Goal: Use online tool/utility: Use online tool/utility

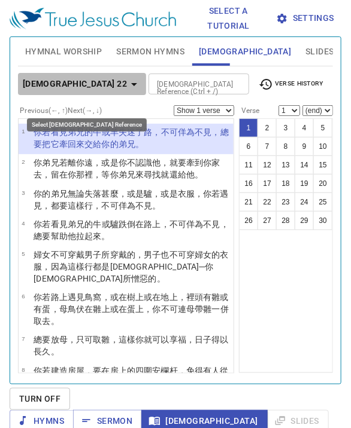
click at [127, 86] on icon "button" at bounding box center [134, 84] width 14 height 14
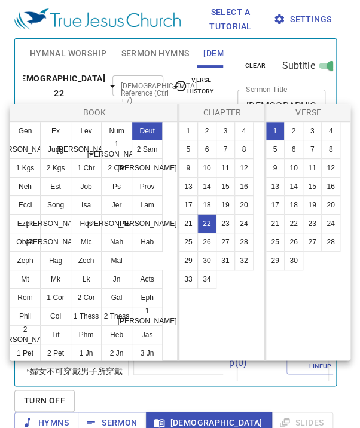
click at [96, 86] on div at bounding box center [180, 214] width 360 height 428
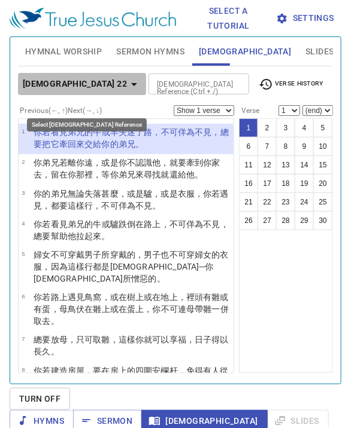
click at [127, 86] on icon "button" at bounding box center [134, 84] width 14 height 14
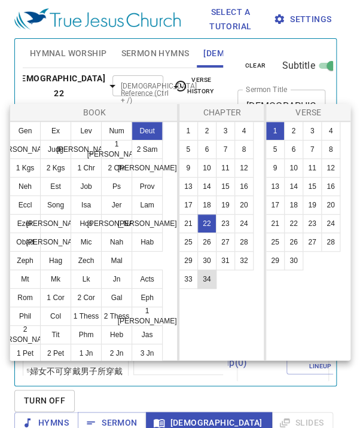
click at [201, 284] on button "34" at bounding box center [206, 279] width 19 height 19
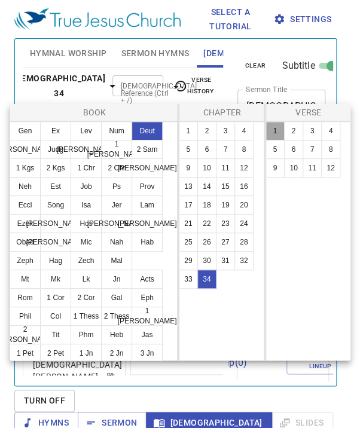
click at [277, 133] on button "1" at bounding box center [275, 130] width 19 height 19
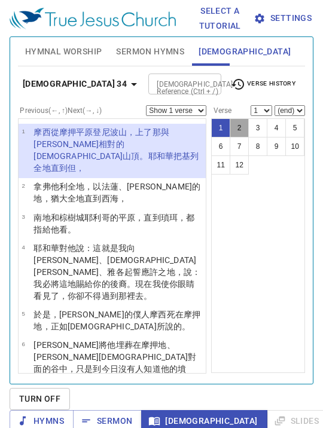
click at [230, 130] on button "2" at bounding box center [239, 127] width 19 height 19
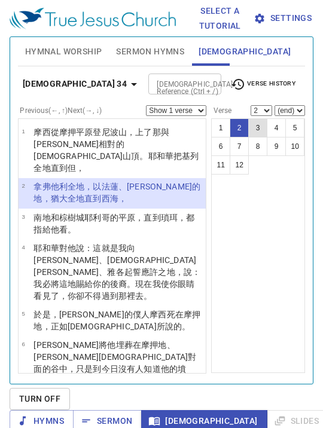
click at [248, 126] on button "3" at bounding box center [257, 127] width 19 height 19
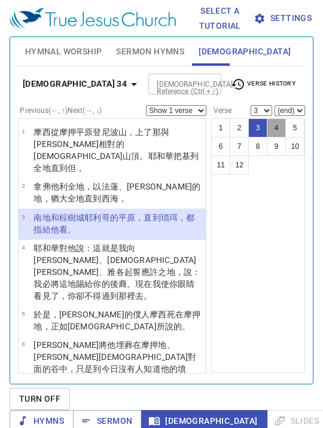
click at [268, 131] on button "4" at bounding box center [276, 127] width 19 height 19
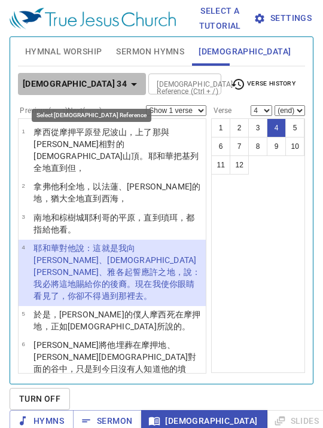
click at [131, 84] on icon "button" at bounding box center [134, 84] width 6 height 3
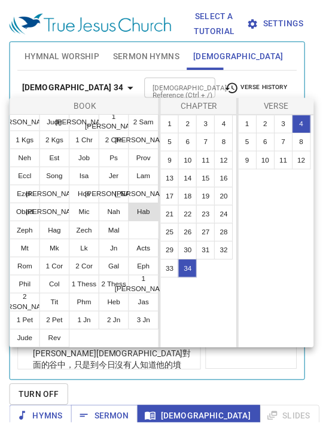
scroll to position [60, 0]
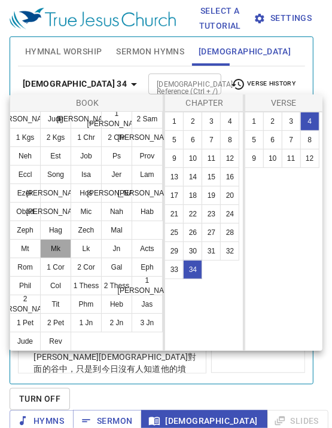
click at [57, 249] on button "Mk" at bounding box center [55, 248] width 31 height 19
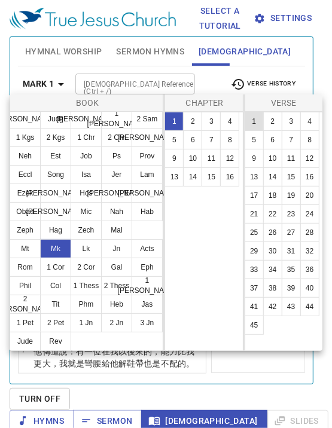
click at [252, 125] on button "1" at bounding box center [254, 121] width 19 height 19
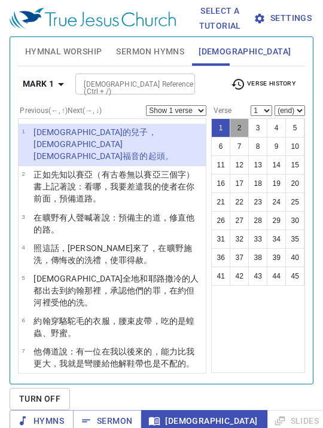
click at [230, 130] on button "2" at bounding box center [239, 127] width 19 height 19
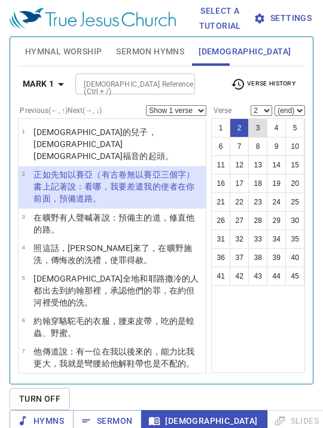
click at [248, 124] on button "3" at bounding box center [257, 127] width 19 height 19
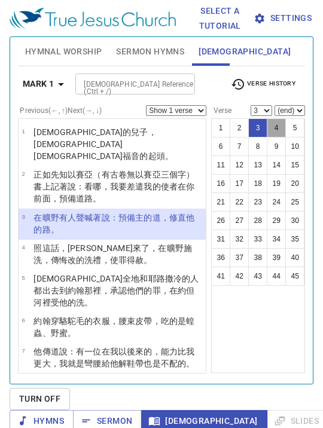
click at [267, 122] on button "4" at bounding box center [276, 127] width 19 height 19
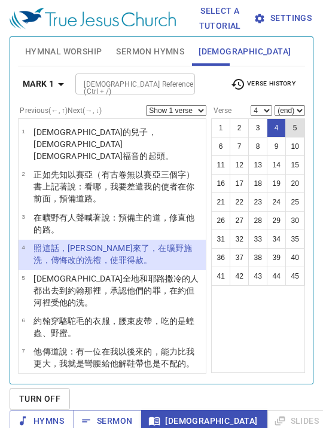
click at [285, 120] on button "5" at bounding box center [294, 127] width 19 height 19
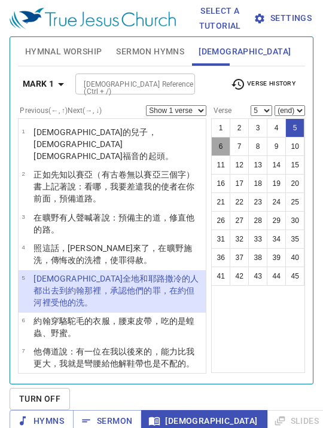
click at [214, 150] on button "6" at bounding box center [220, 146] width 19 height 19
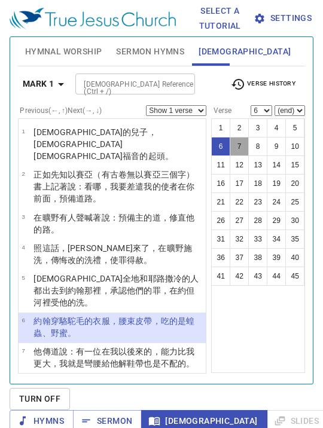
click at [230, 148] on button "7" at bounding box center [239, 146] width 19 height 19
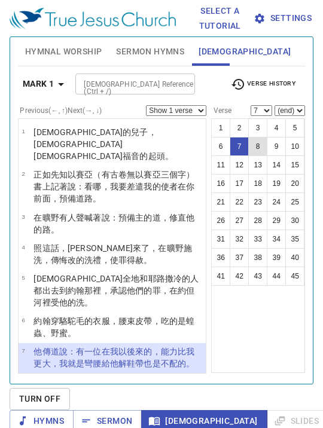
click at [249, 144] on button "8" at bounding box center [257, 146] width 19 height 19
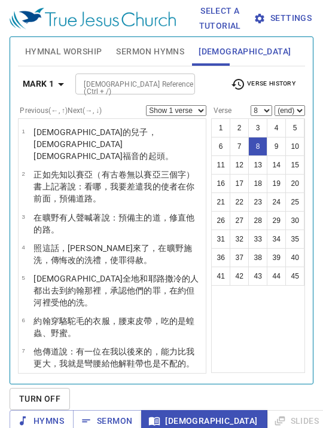
scroll to position [40, 0]
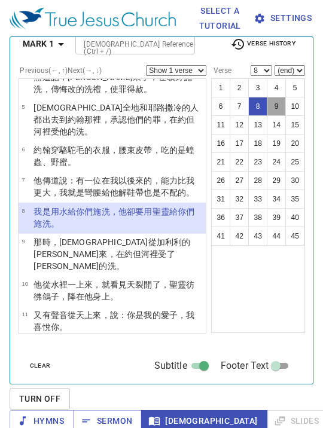
click at [267, 104] on button "9" at bounding box center [276, 106] width 19 height 19
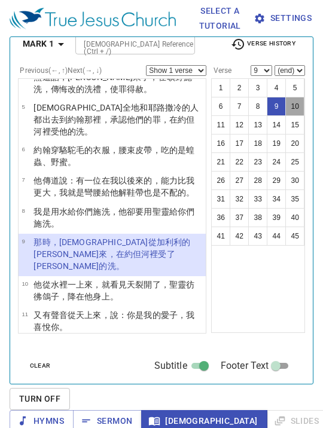
click at [289, 102] on button "10" at bounding box center [294, 106] width 19 height 19
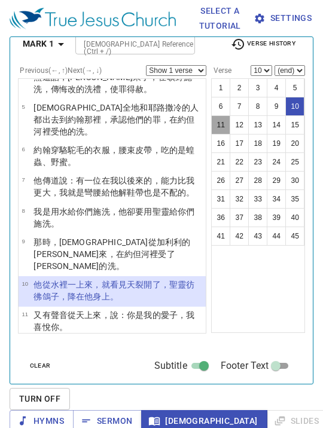
click at [212, 124] on button "11" at bounding box center [220, 124] width 19 height 19
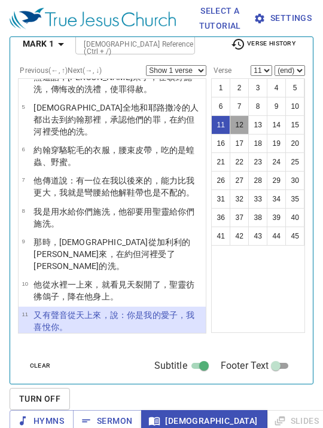
click at [232, 124] on button "12" at bounding box center [239, 124] width 19 height 19
select select "12"
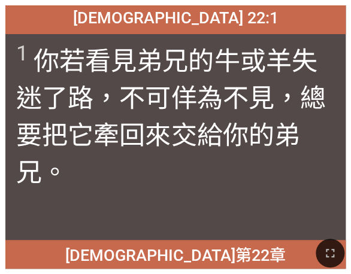
drag, startPoint x: 0, startPoint y: 0, endPoint x: 349, endPoint y: 257, distance: 433.9
click at [349, 257] on div at bounding box center [175, 253] width 351 height 42
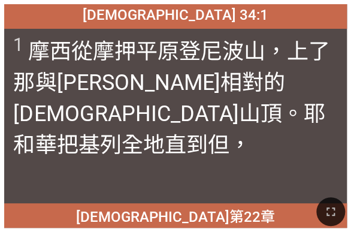
click at [0, 214] on div at bounding box center [175, 211] width 351 height 40
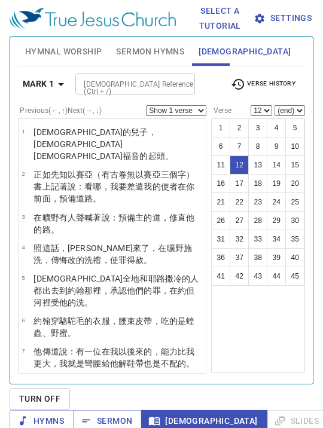
scroll to position [131, 0]
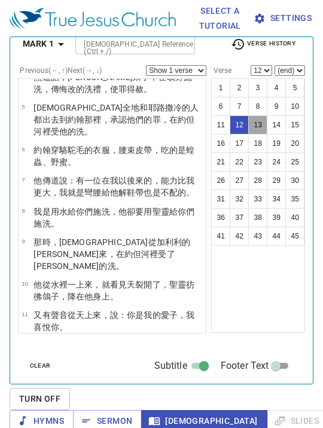
click at [248, 124] on button "13" at bounding box center [257, 124] width 19 height 19
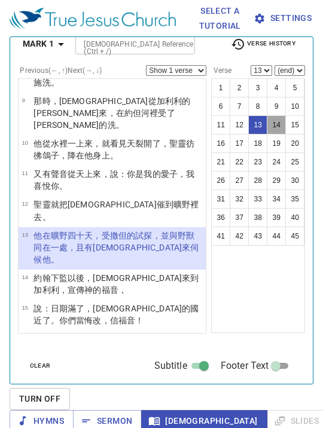
click at [267, 118] on button "14" at bounding box center [276, 124] width 19 height 19
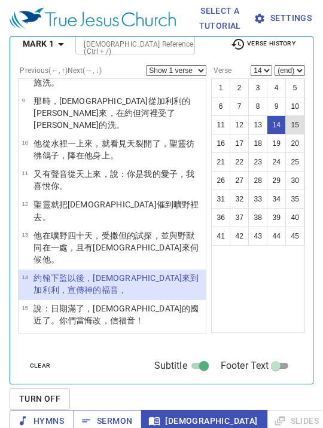
click at [291, 121] on button "15" at bounding box center [294, 124] width 19 height 19
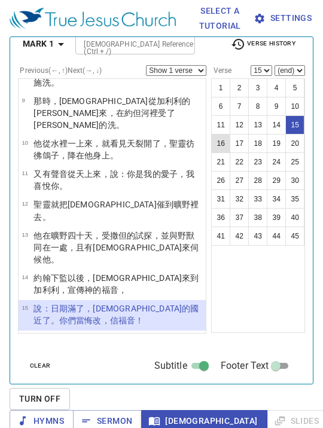
click at [212, 142] on button "16" at bounding box center [220, 143] width 19 height 19
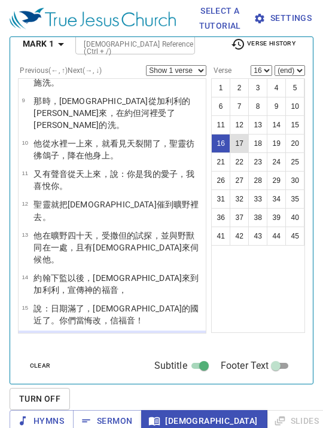
click at [230, 141] on button "17" at bounding box center [239, 143] width 19 height 19
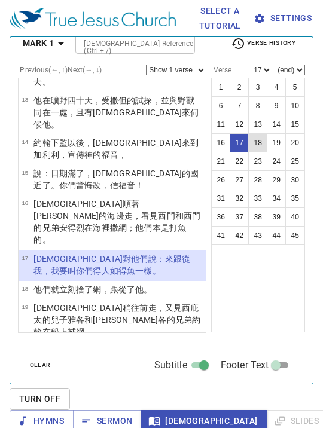
click at [252, 136] on button "18" at bounding box center [257, 142] width 19 height 19
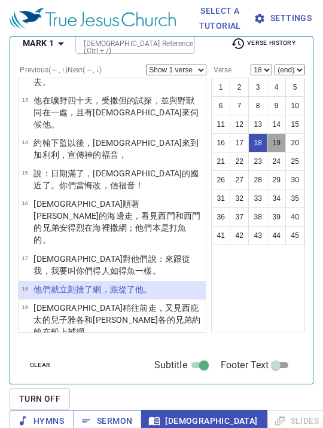
click at [267, 141] on button "19" at bounding box center [276, 142] width 19 height 19
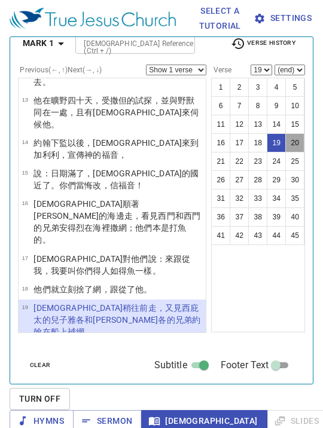
click at [295, 142] on button "20" at bounding box center [294, 142] width 19 height 19
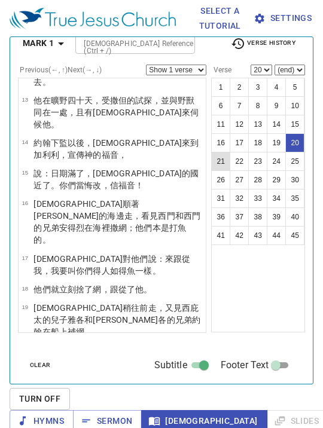
click at [213, 163] on button "21" at bounding box center [220, 161] width 19 height 19
click at [230, 162] on button "22" at bounding box center [239, 161] width 19 height 19
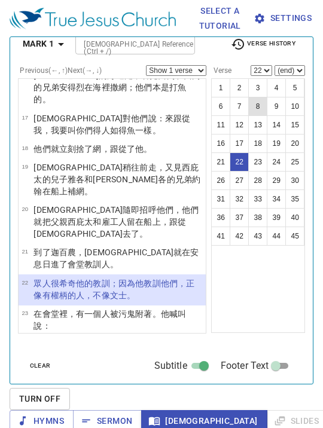
click at [254, 98] on button "8" at bounding box center [257, 106] width 19 height 19
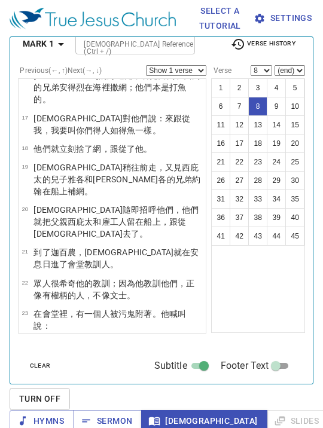
scroll to position [131, 0]
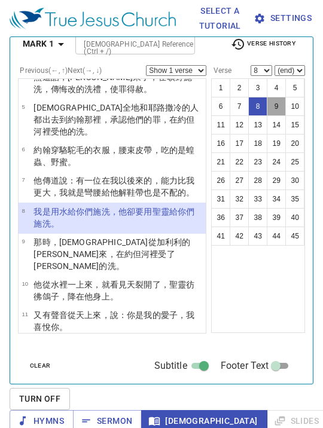
click at [267, 102] on button "9" at bounding box center [276, 106] width 19 height 19
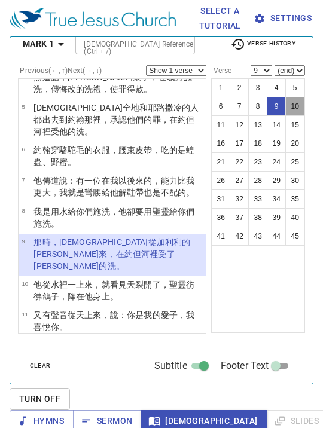
click at [285, 102] on button "10" at bounding box center [294, 106] width 19 height 19
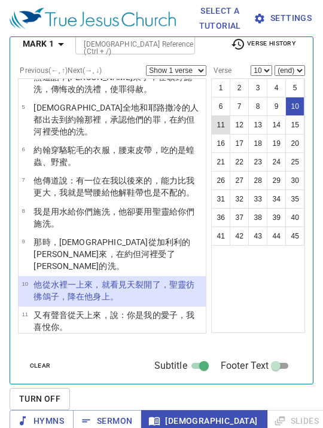
click at [211, 119] on button "11" at bounding box center [220, 124] width 19 height 19
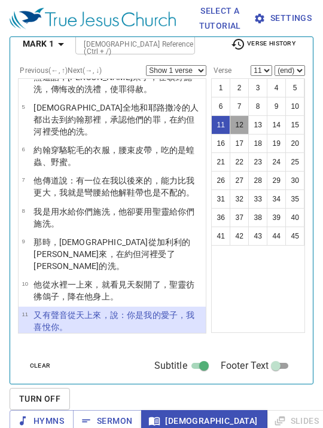
click at [230, 122] on button "12" at bounding box center [239, 124] width 19 height 19
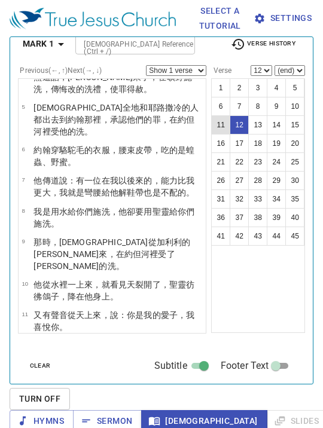
click at [215, 125] on button "11" at bounding box center [220, 124] width 19 height 19
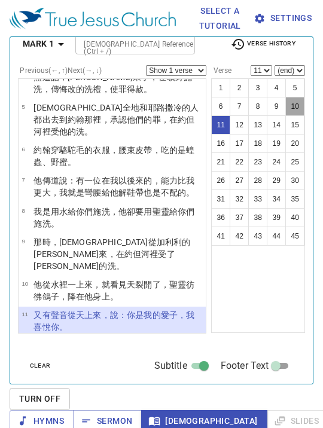
click at [285, 105] on button "10" at bounding box center [294, 106] width 19 height 19
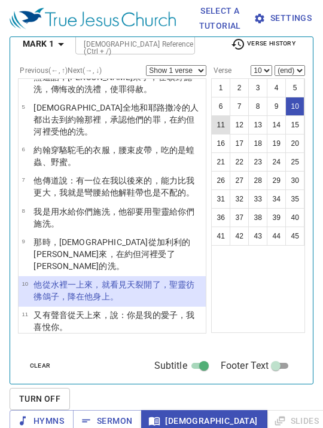
click at [211, 126] on button "11" at bounding box center [220, 124] width 19 height 19
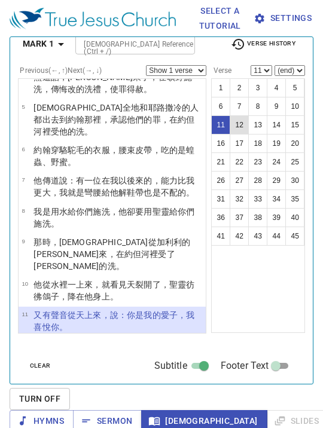
click at [232, 122] on button "12" at bounding box center [239, 124] width 19 height 19
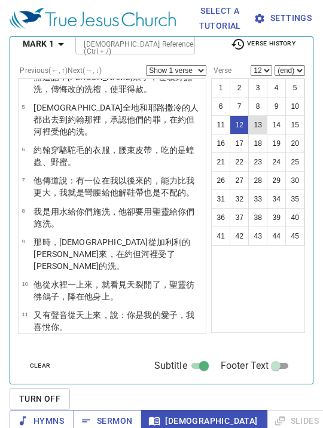
click at [249, 123] on button "13" at bounding box center [257, 124] width 19 height 19
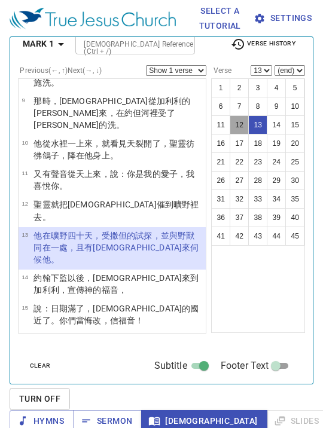
click at [234, 123] on button "12" at bounding box center [239, 124] width 19 height 19
select select "12"
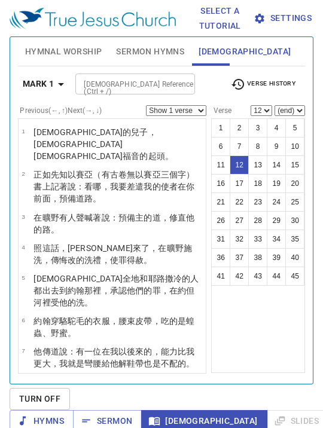
select select "12"
